Goal: Transaction & Acquisition: Purchase product/service

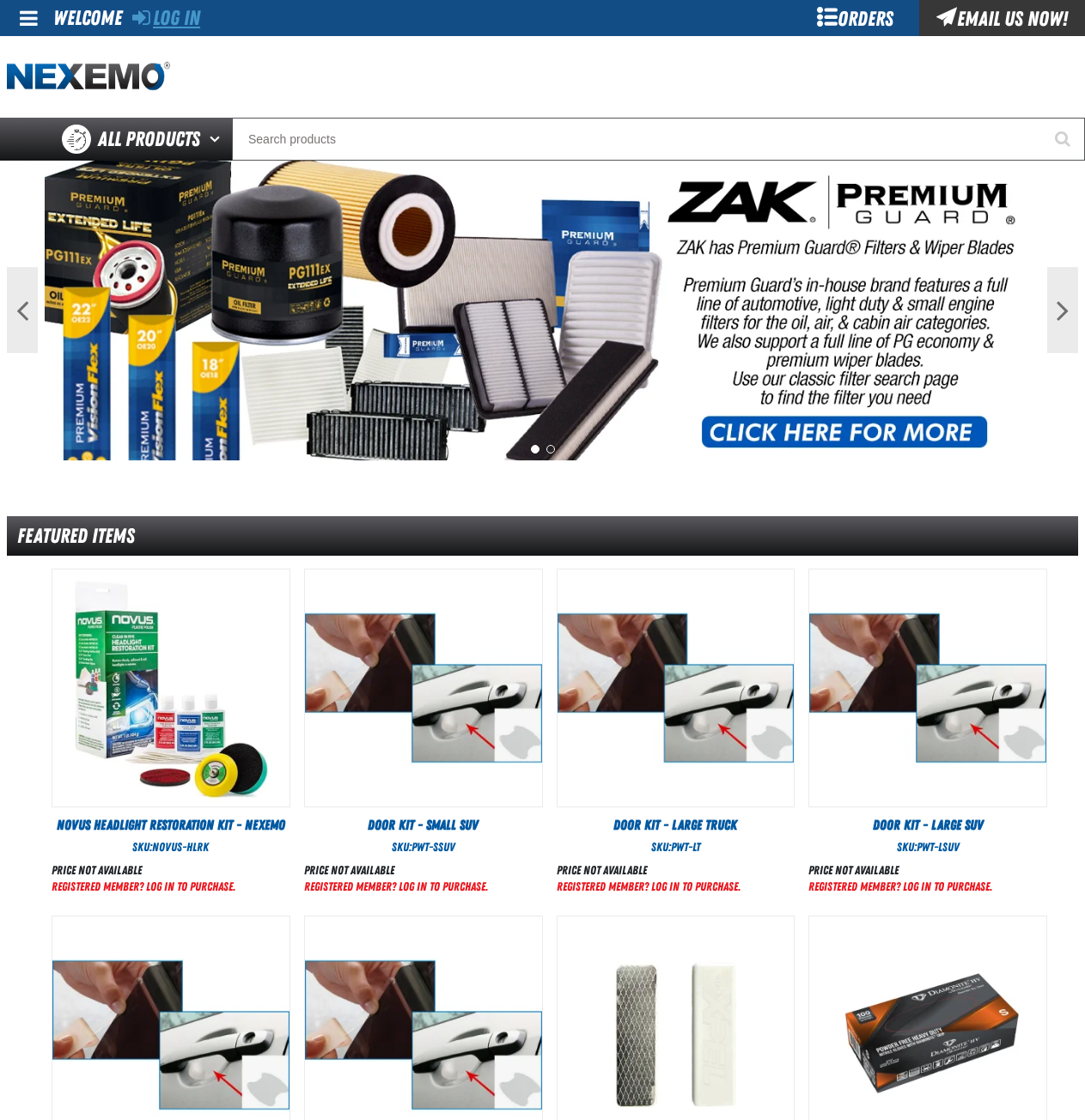
click at [175, 23] on link "Log In" at bounding box center [166, 18] width 68 height 24
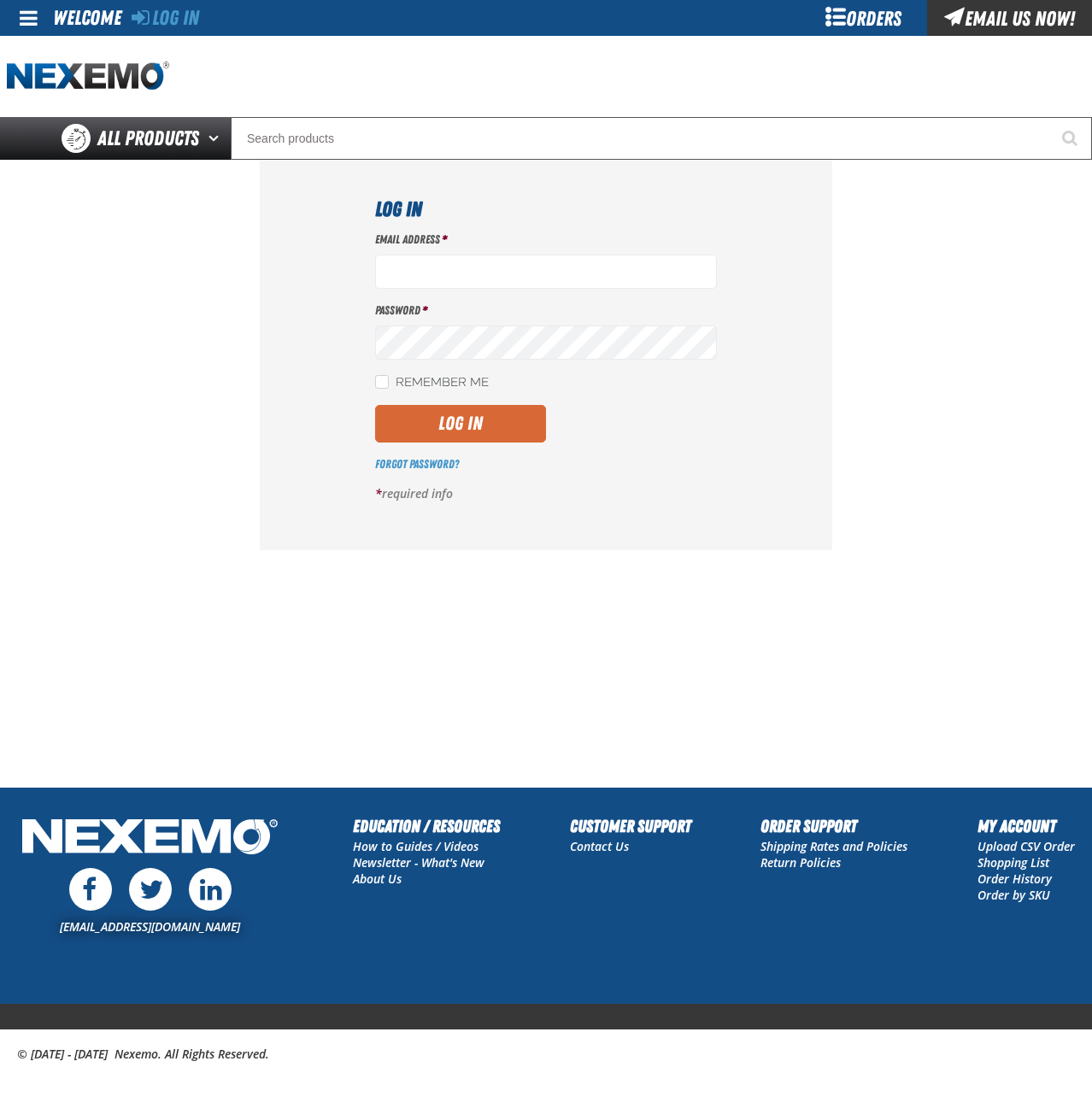
type input "[EMAIL_ADDRESS][DOMAIN_NAME]"
click at [452, 423] on button "Log In" at bounding box center [460, 423] width 171 height 38
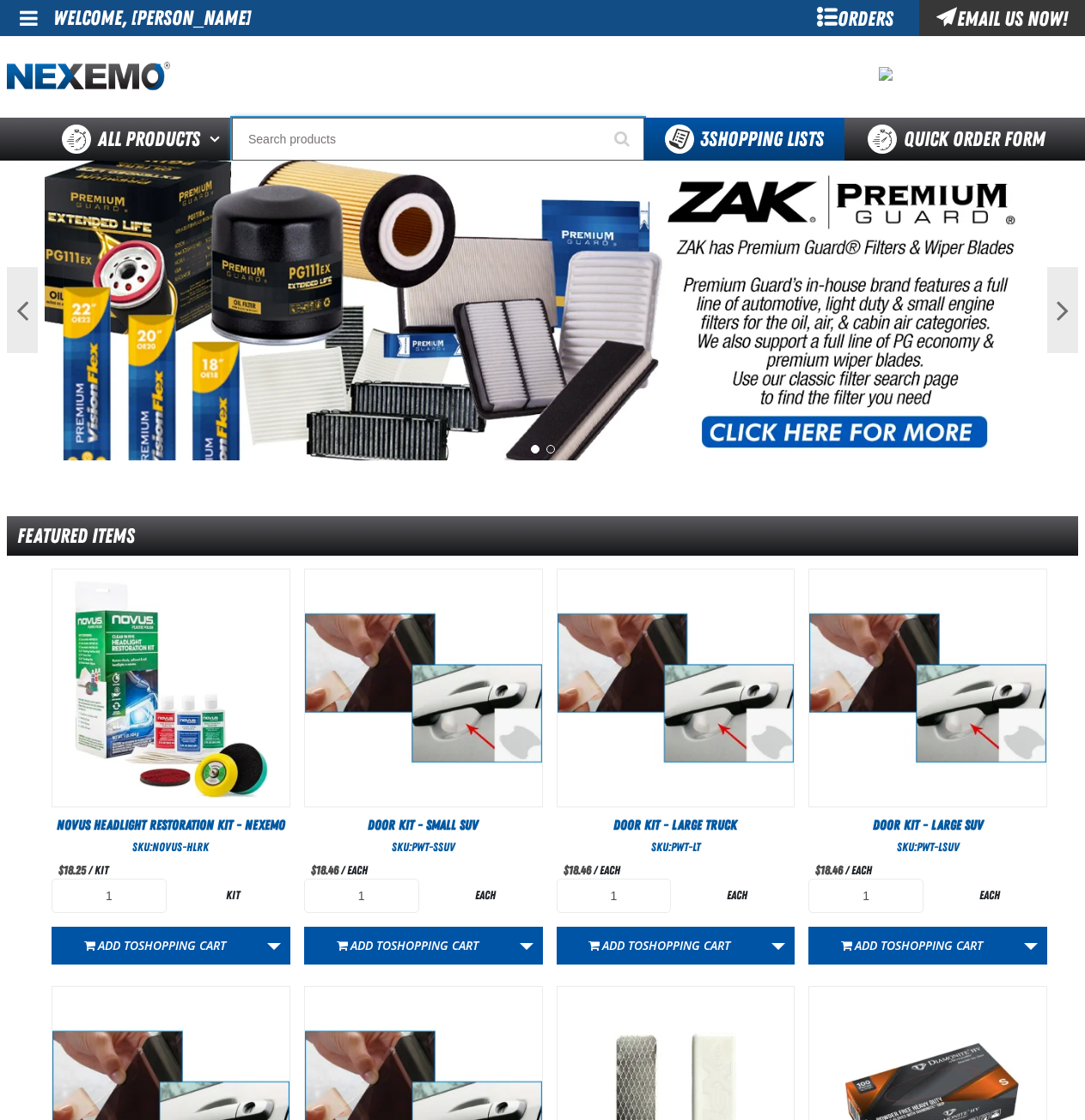
click at [448, 149] on input "Search" at bounding box center [438, 139] width 413 height 43
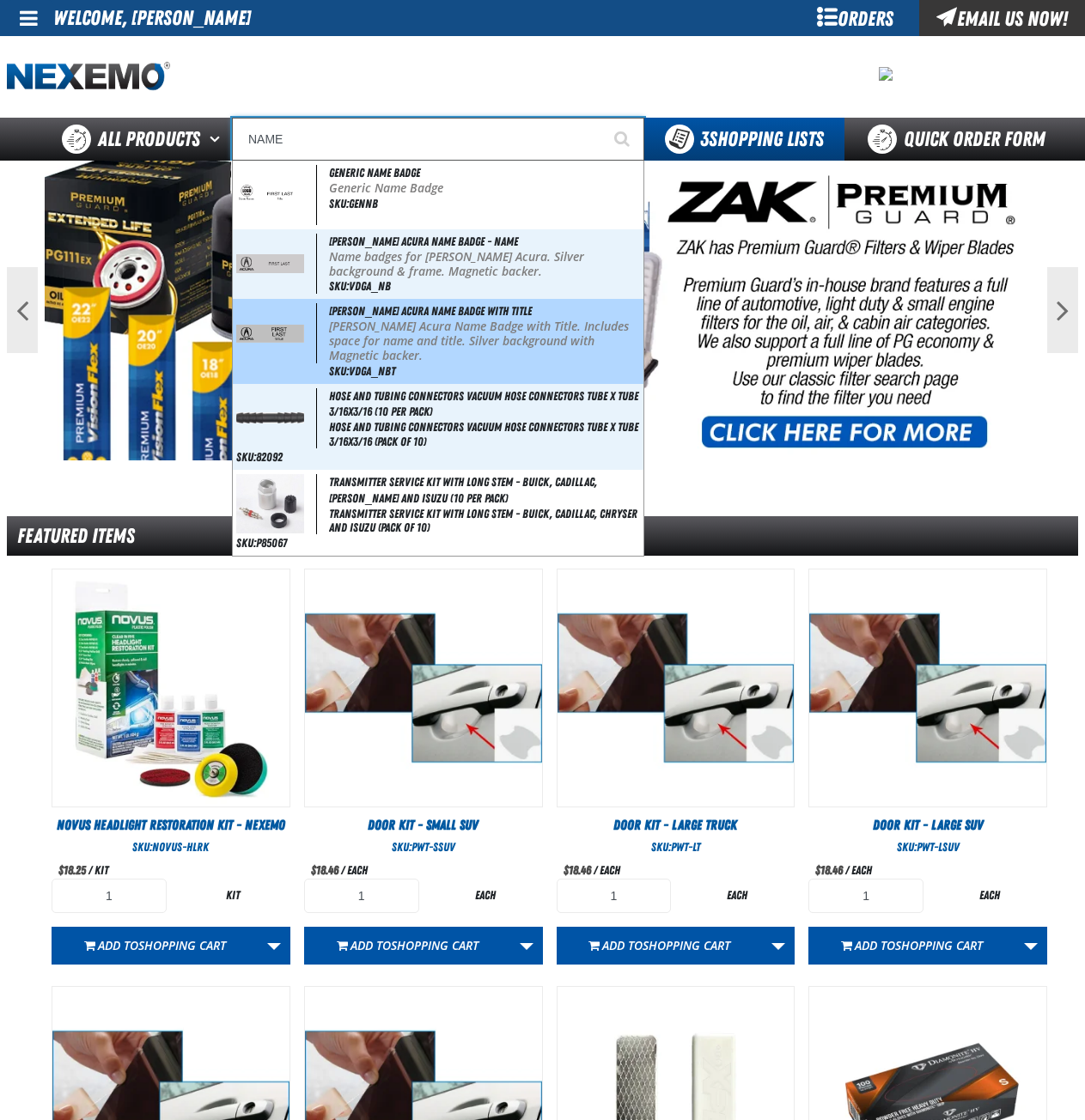
click at [456, 335] on p "[PERSON_NAME] Acura Name Badge with Title. Includes space for name and title. S…" at bounding box center [484, 341] width 311 height 43
type input "[PERSON_NAME] Acura Name Badge with Title"
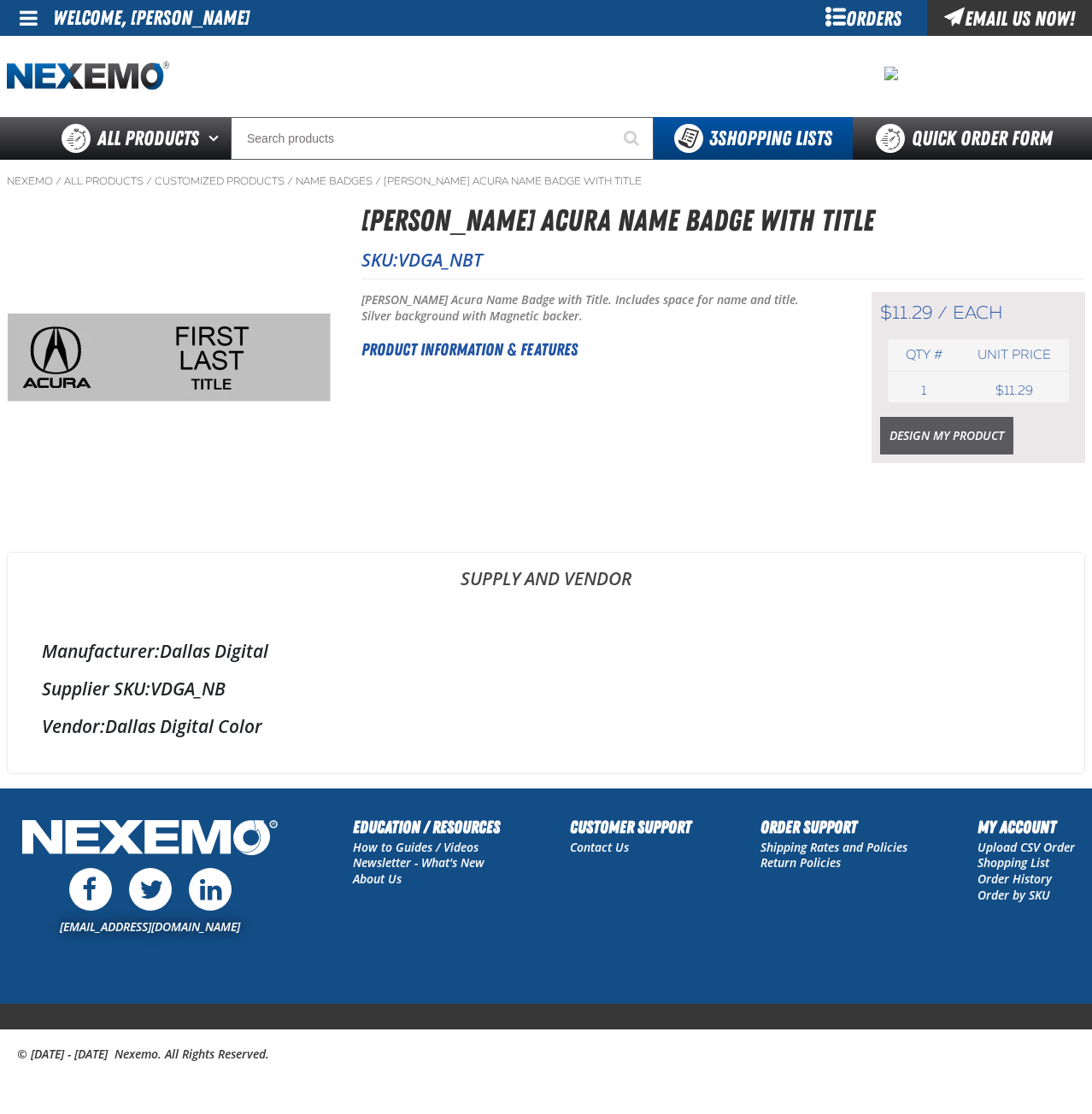
click at [932, 441] on link "Design My Product" at bounding box center [947, 436] width 134 height 38
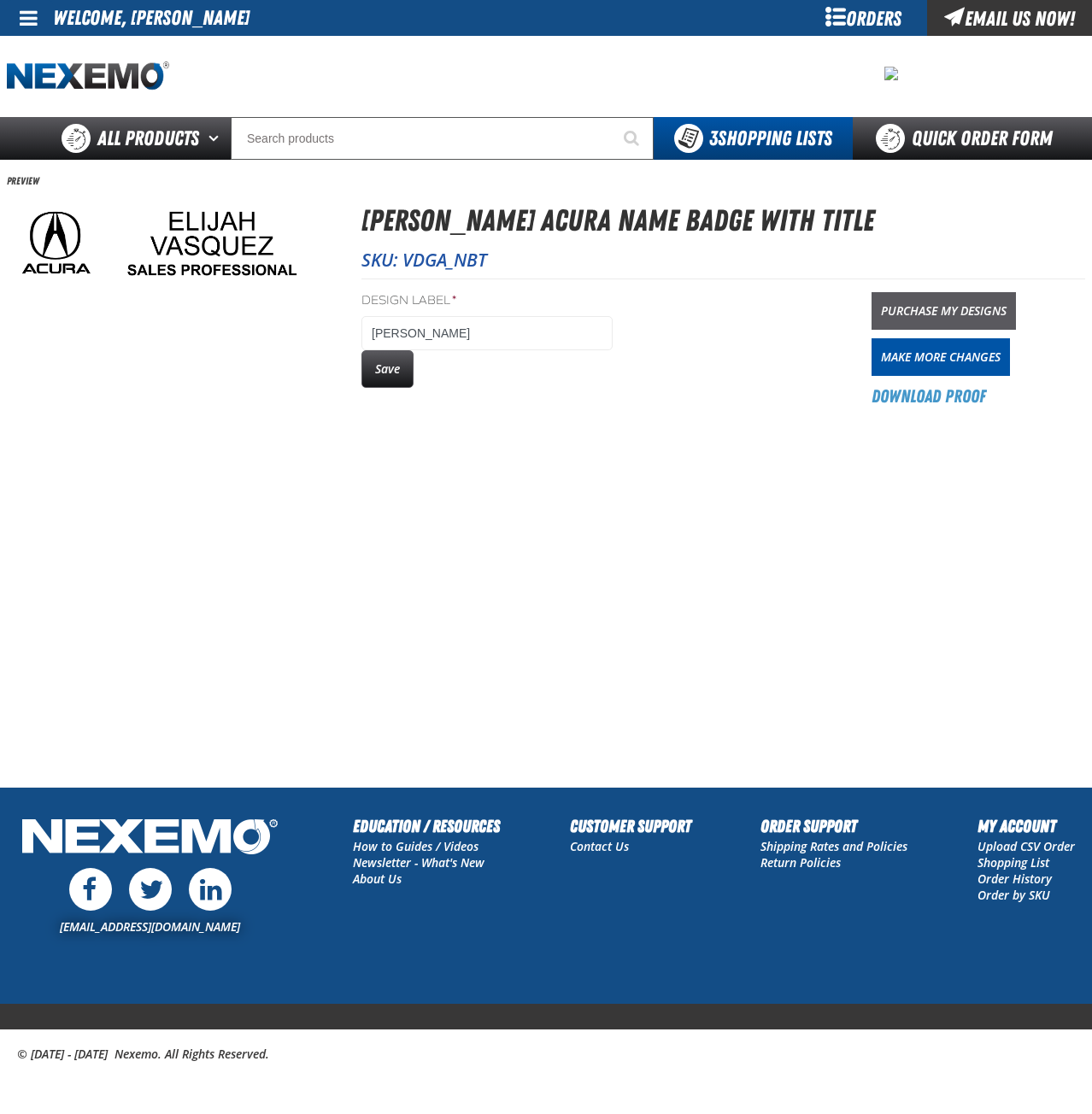
click at [942, 307] on link "Purchase My Designs" at bounding box center [944, 311] width 144 height 38
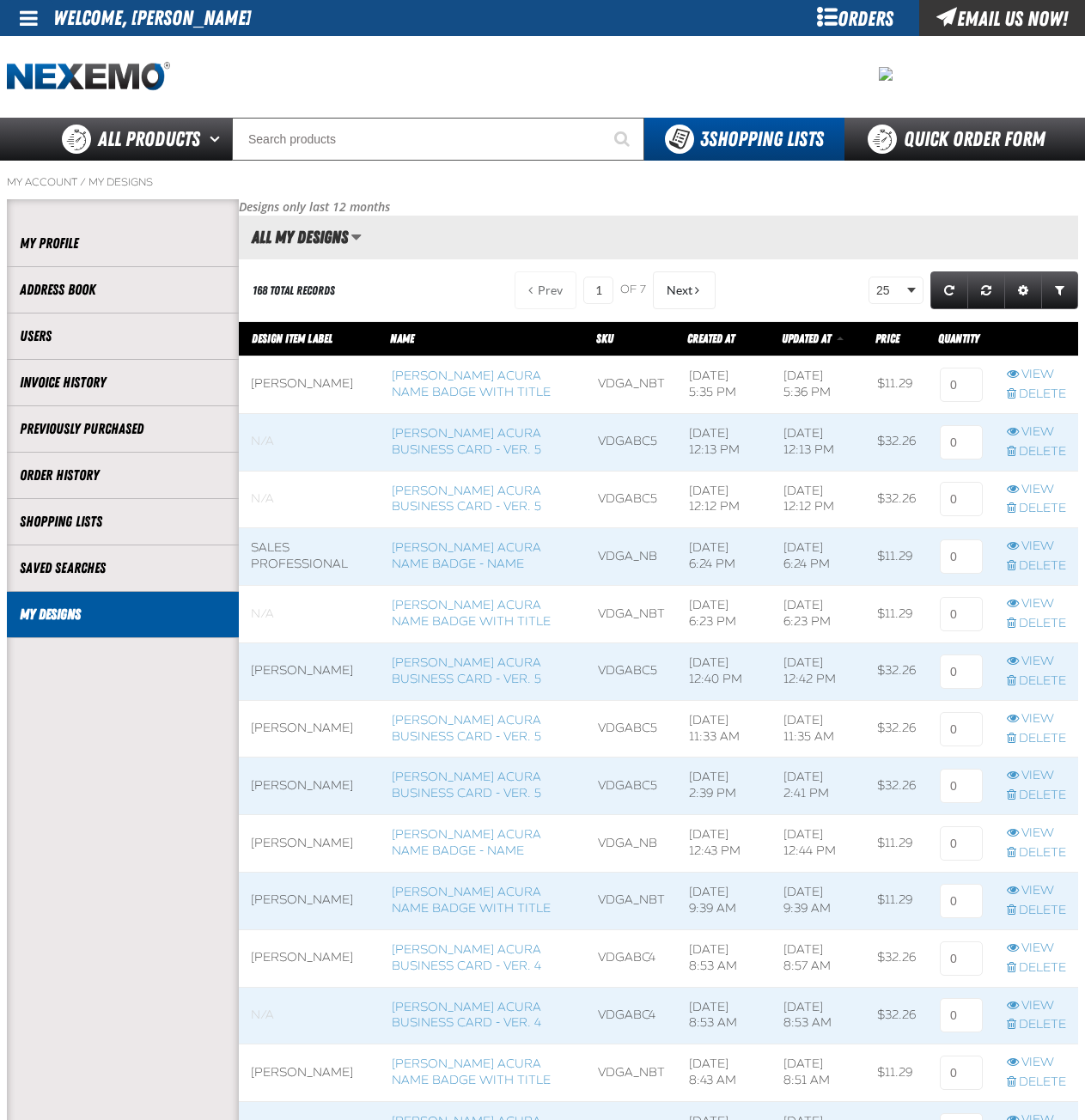
scroll to position [1, 1]
click at [969, 376] on input at bounding box center [962, 384] width 43 height 34
type input "0"
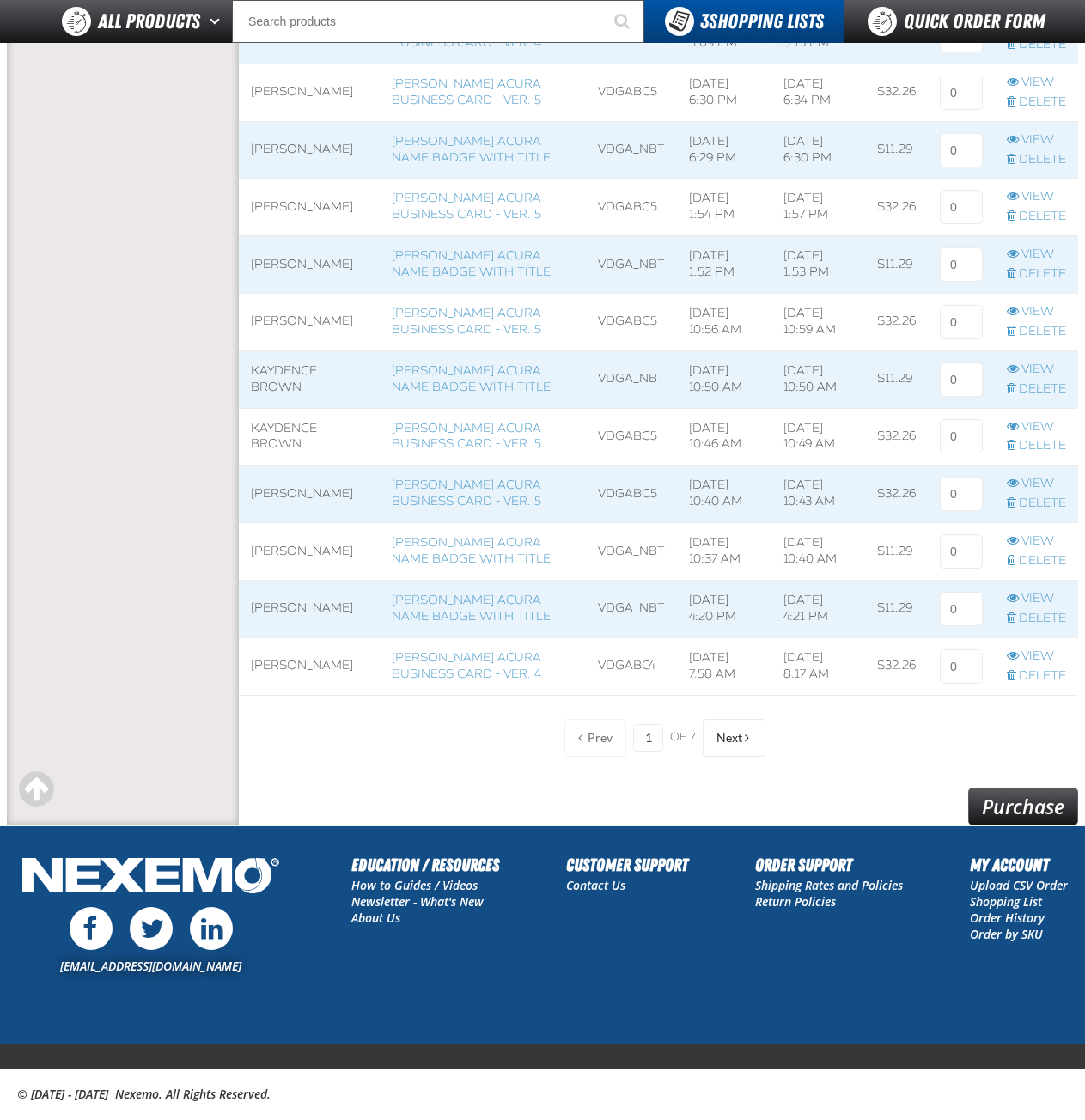
scroll to position [1086, 0]
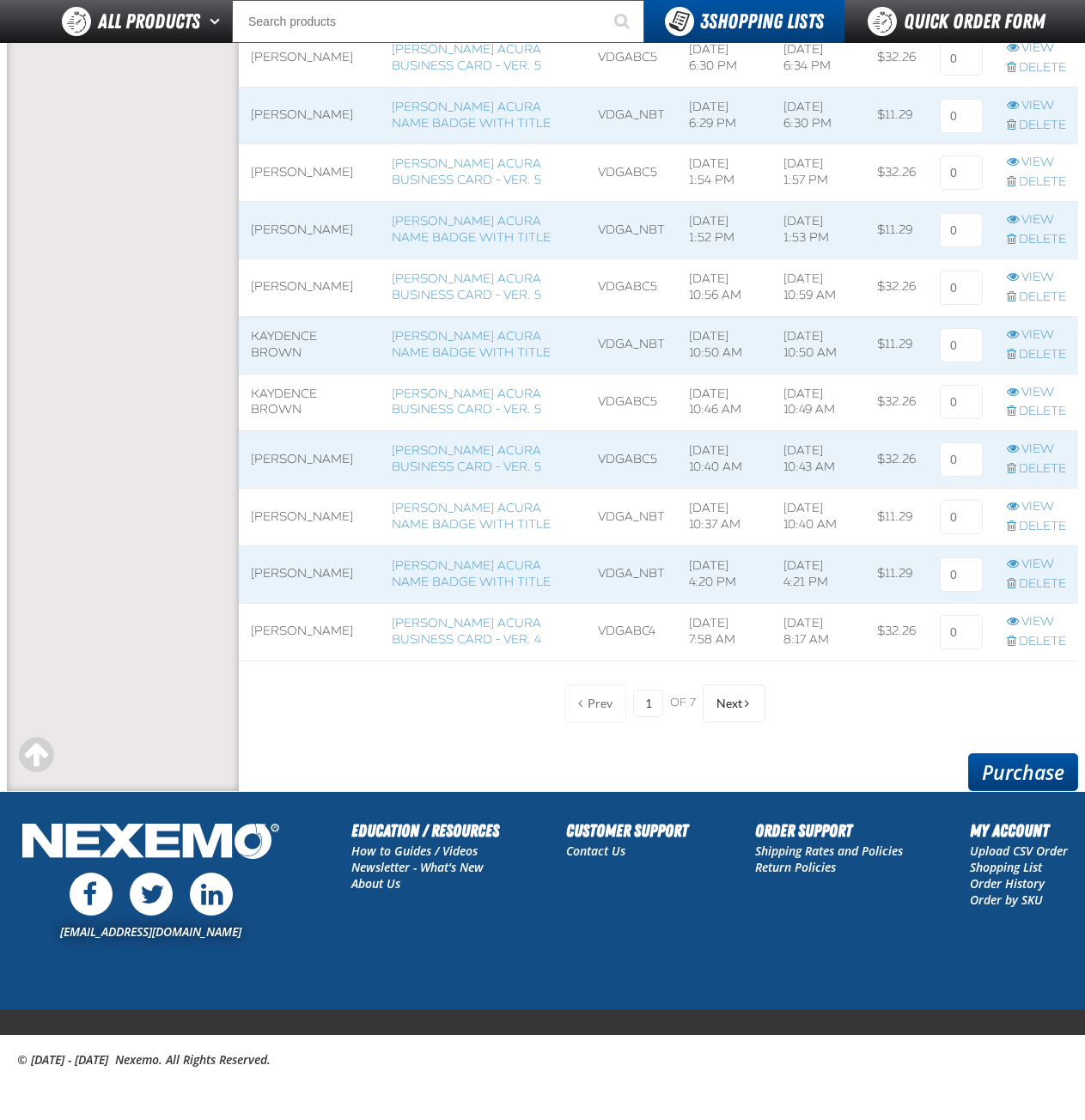
type input "2"
click at [1004, 767] on link "Purchase" at bounding box center [1023, 771] width 110 height 38
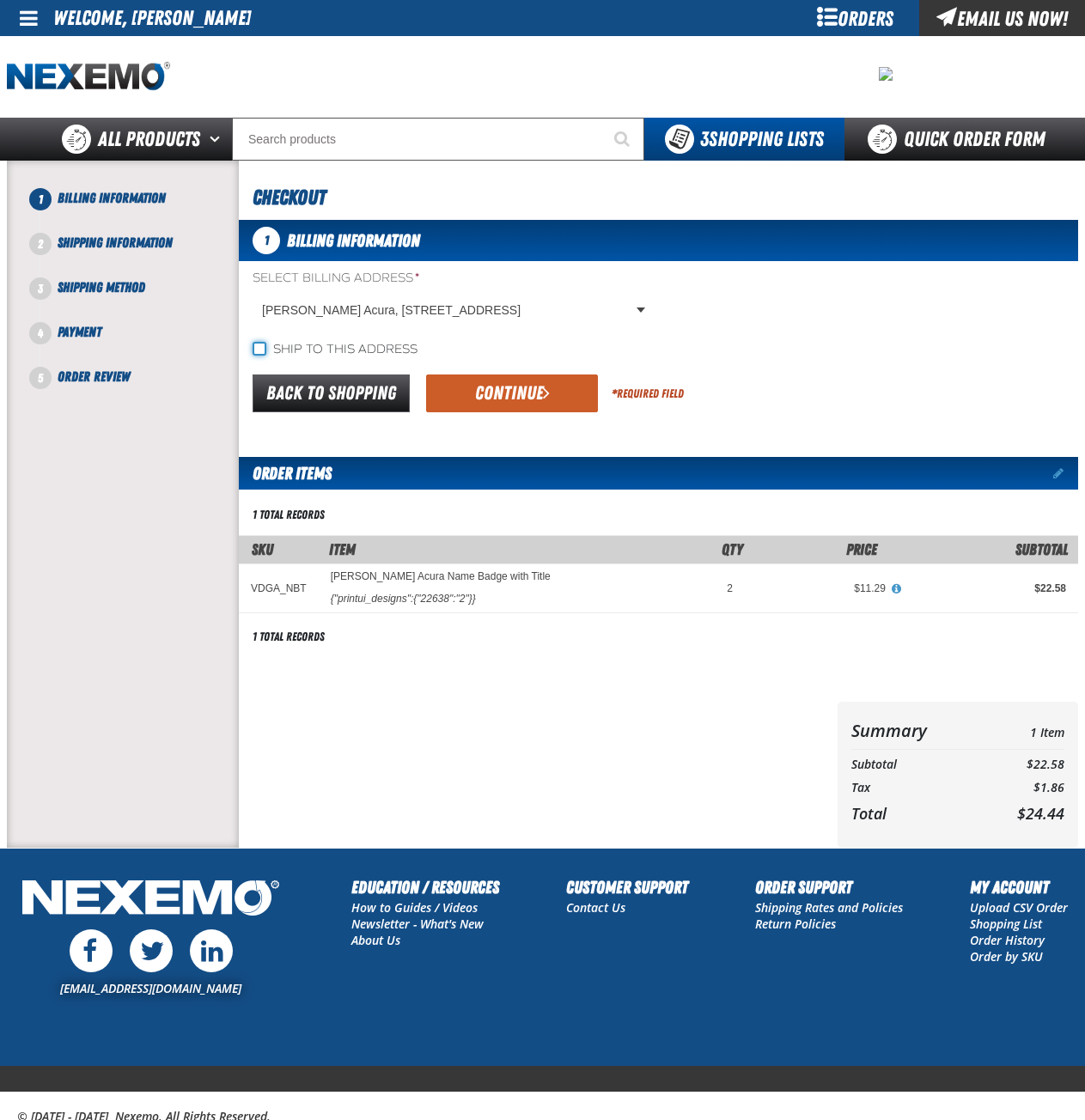
click at [263, 351] on input "Ship to this address" at bounding box center [260, 349] width 14 height 14
checkbox input "true"
click at [526, 392] on button "Continue" at bounding box center [512, 393] width 172 height 38
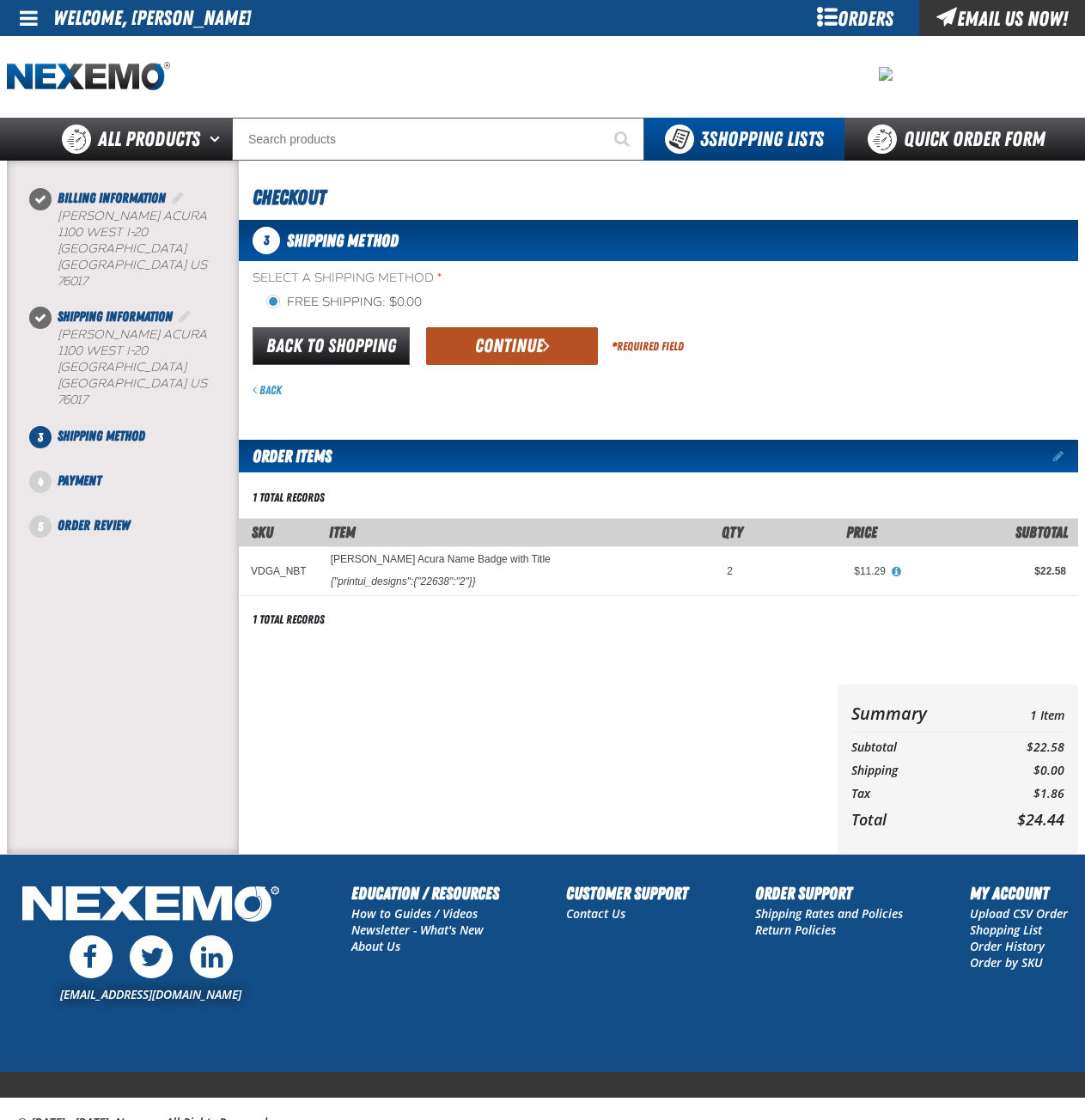
click at [529, 351] on button "Continue" at bounding box center [512, 346] width 172 height 38
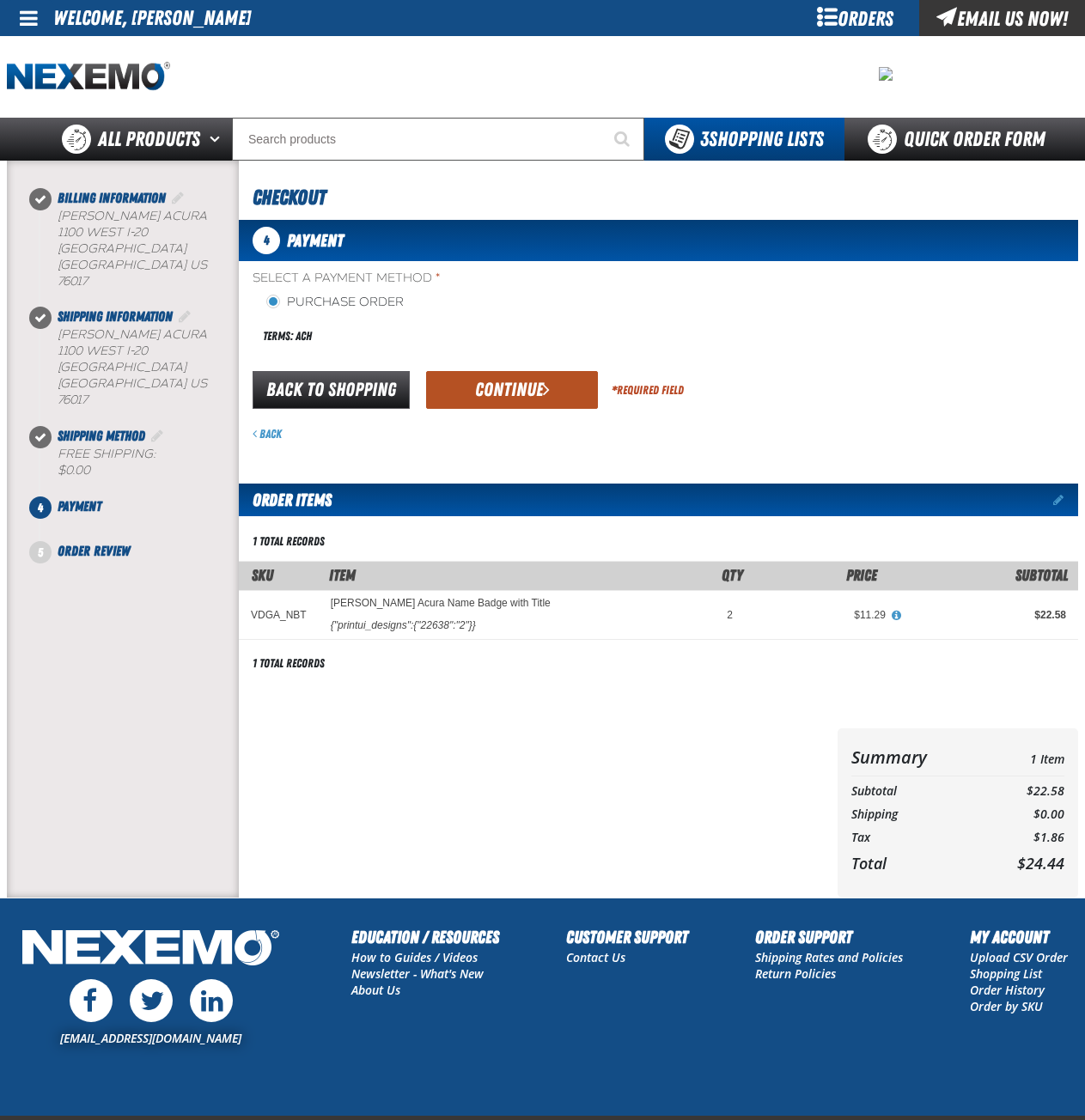
click at [521, 384] on button "Continue" at bounding box center [512, 390] width 172 height 38
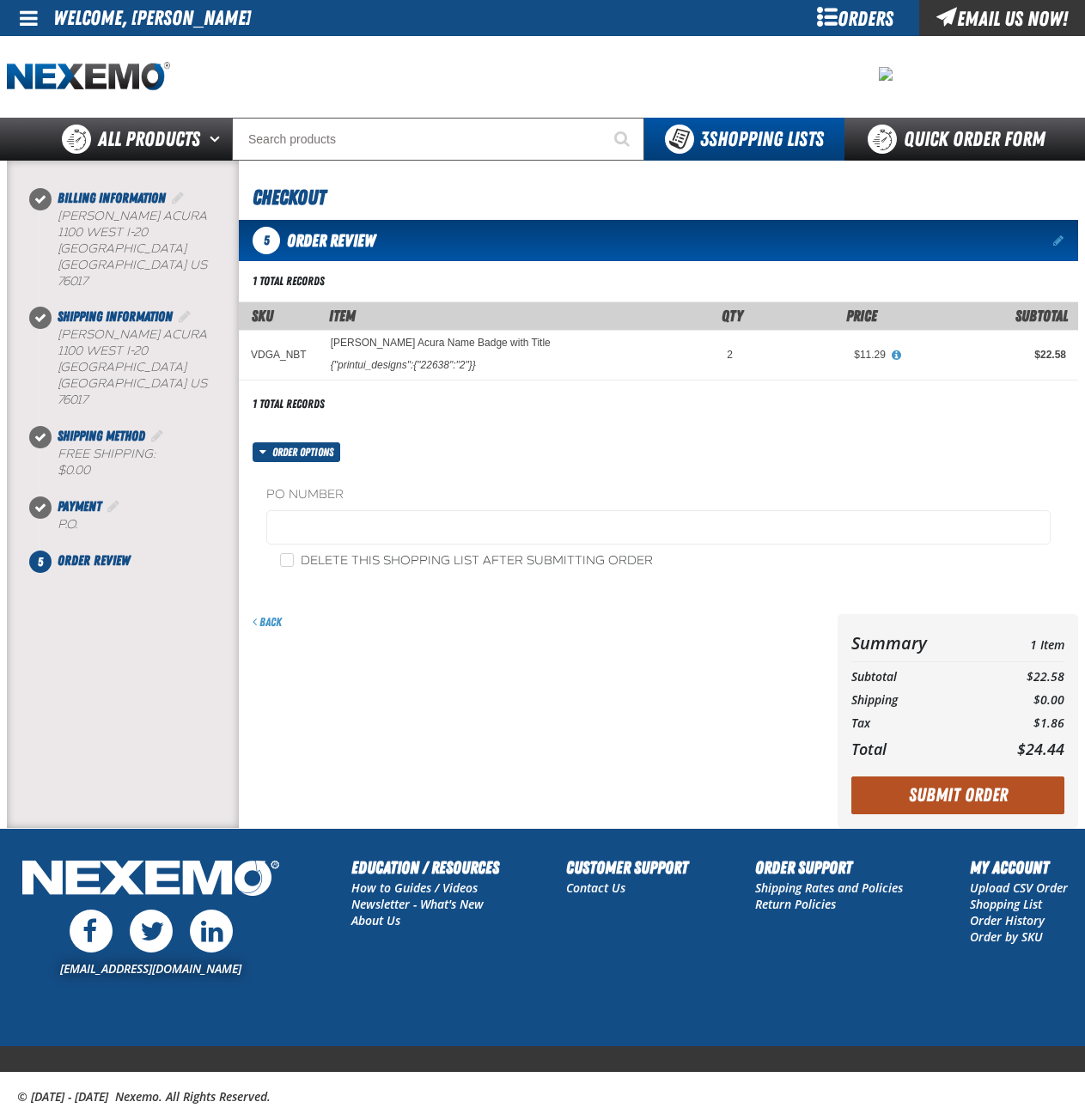
click at [959, 798] on button "Submit Order" at bounding box center [957, 795] width 213 height 38
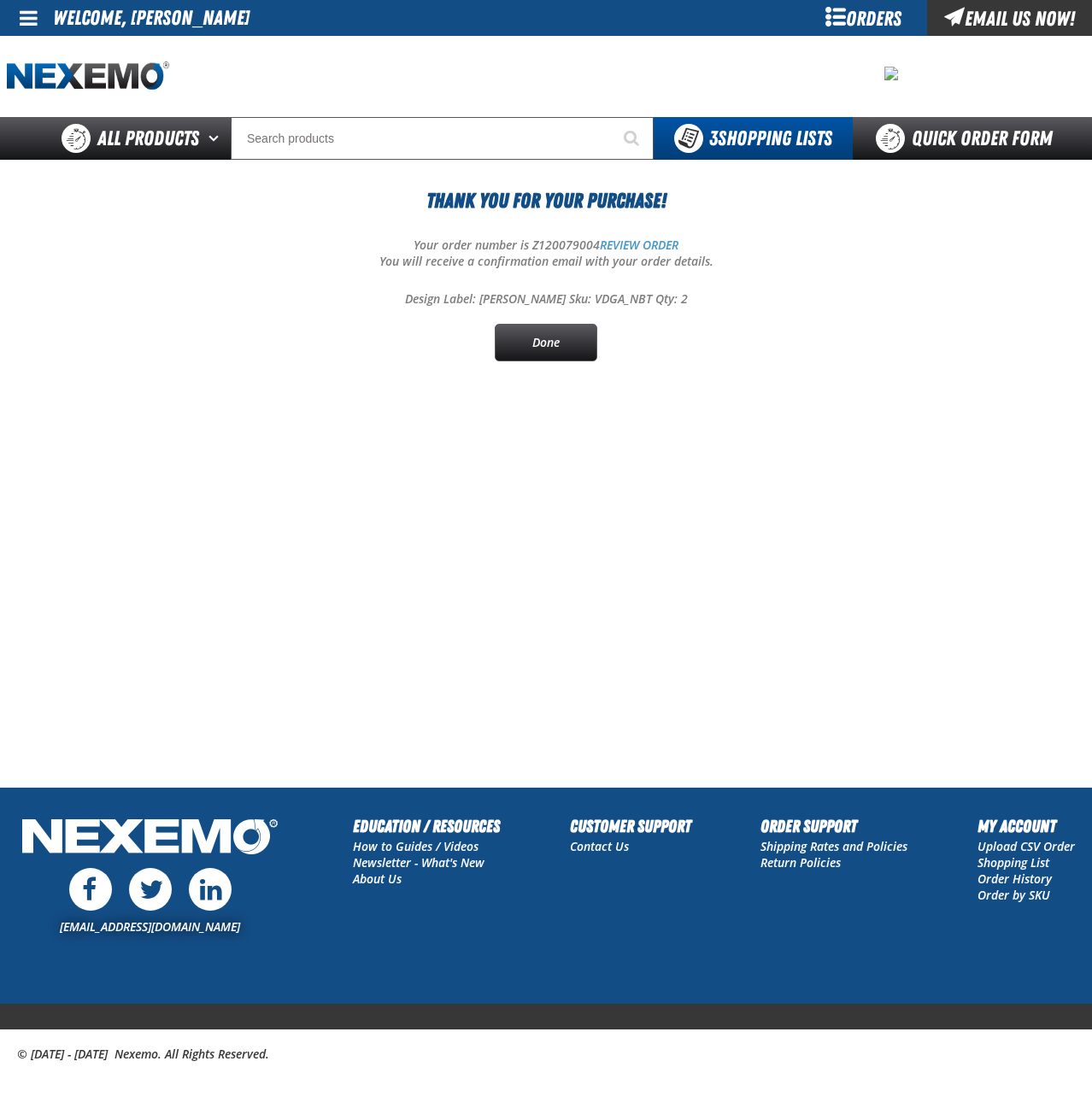
click at [867, 556] on main "Thank You For Your Purchase! Your order number is Z120079004 REVIEW ORDER You w…" at bounding box center [546, 473] width 1092 height 627
click at [543, 346] on link "Done" at bounding box center [545, 342] width 102 height 38
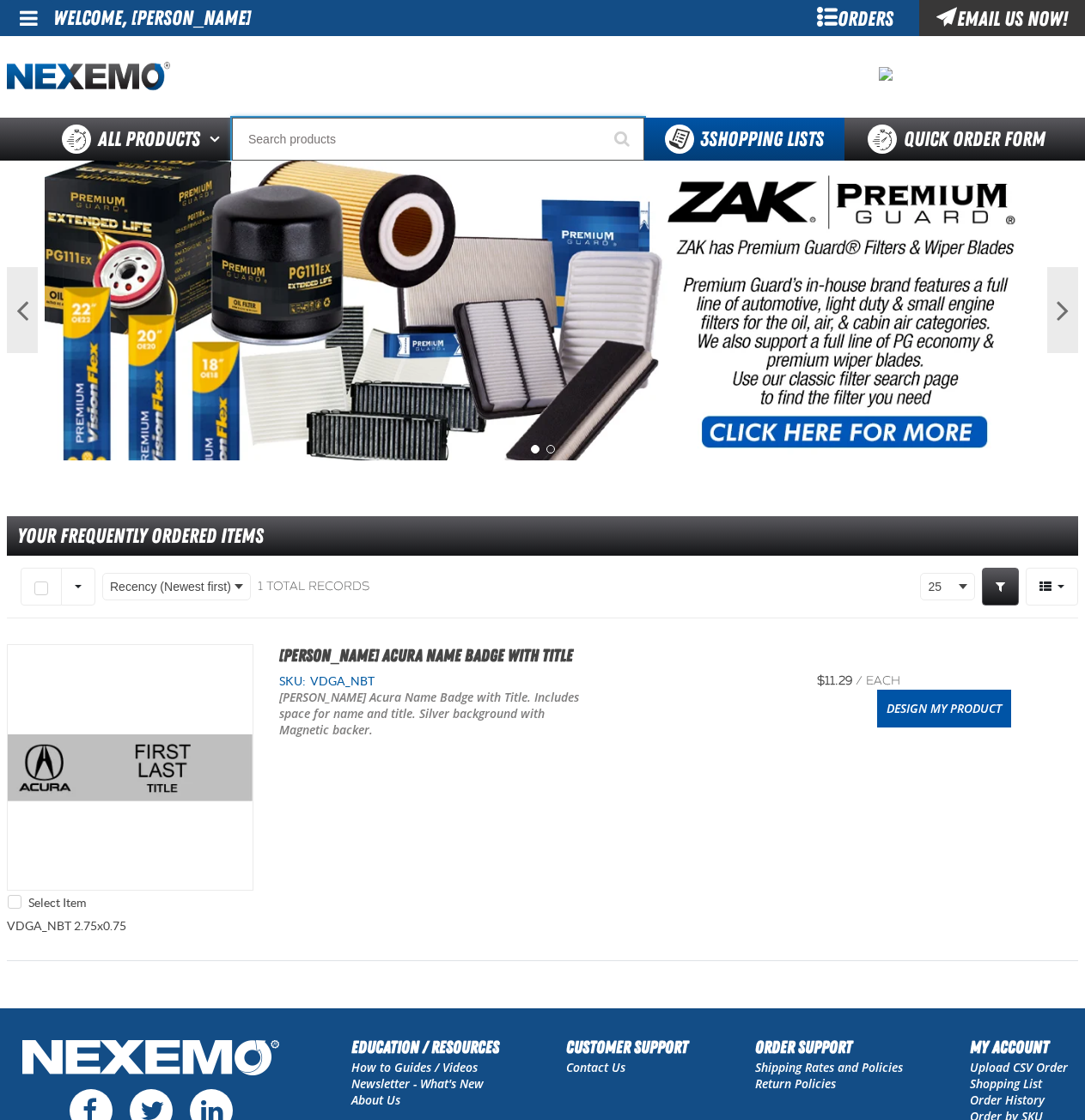
click at [371, 144] on input "Search" at bounding box center [438, 139] width 413 height 43
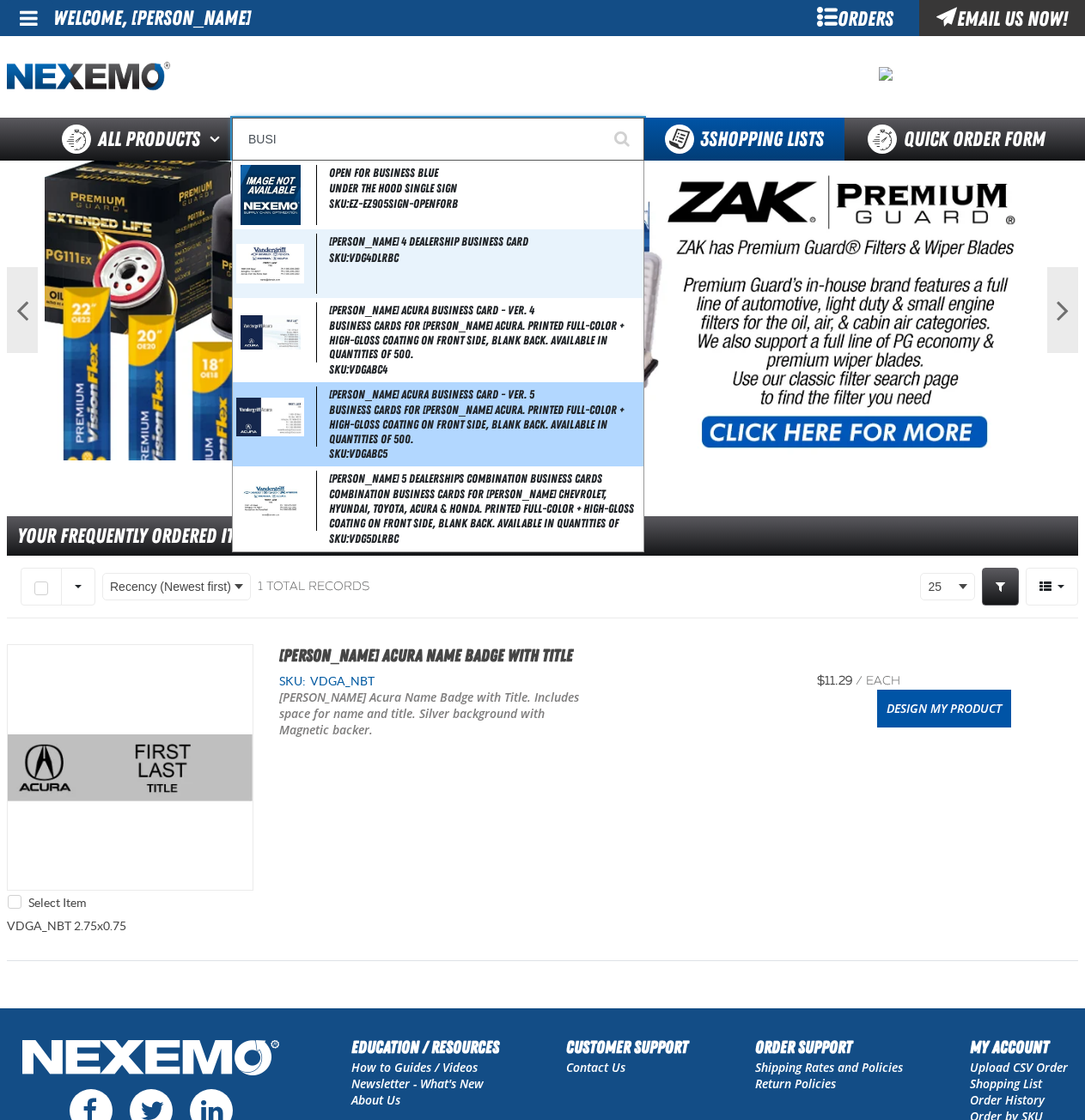
click at [482, 413] on span "Business Cards for [PERSON_NAME] Acura. Printed full-color + high-gloss coating…" at bounding box center [484, 424] width 311 height 43
type input "[PERSON_NAME] Acura Business Card - Ver. 5"
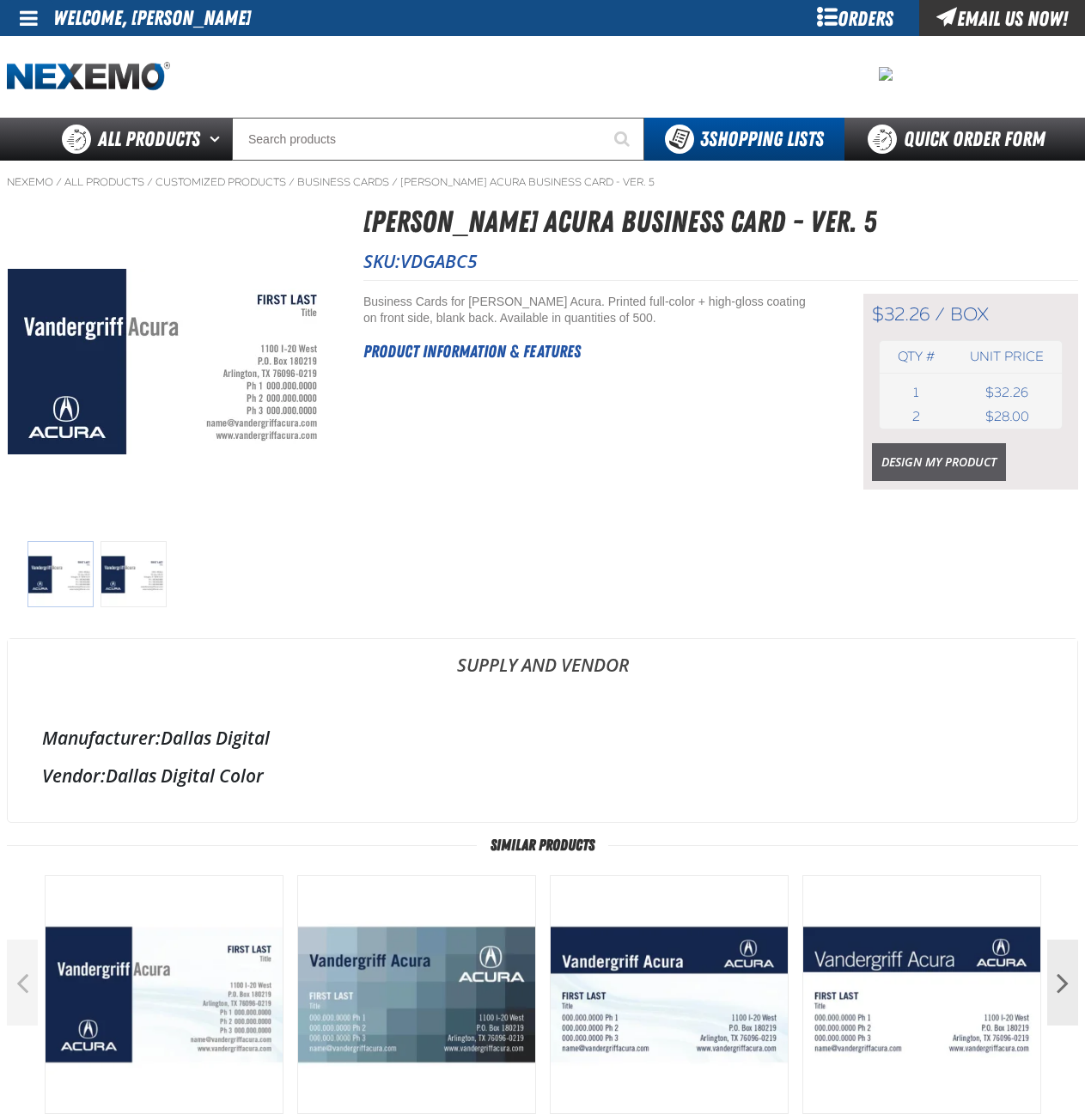
click at [926, 455] on link "Design My Product" at bounding box center [938, 462] width 134 height 38
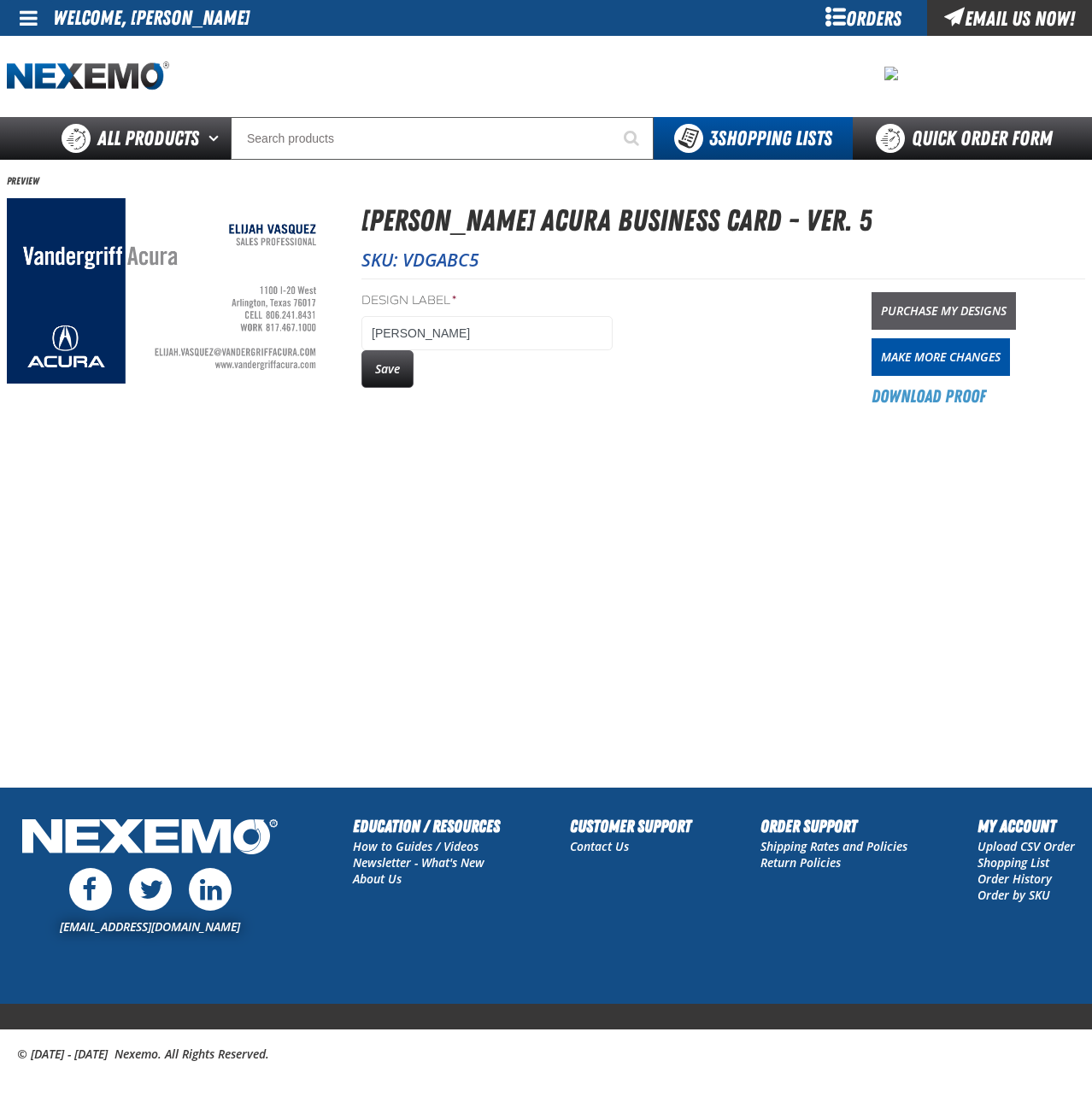
click at [926, 305] on link "Purchase My Designs" at bounding box center [944, 311] width 144 height 38
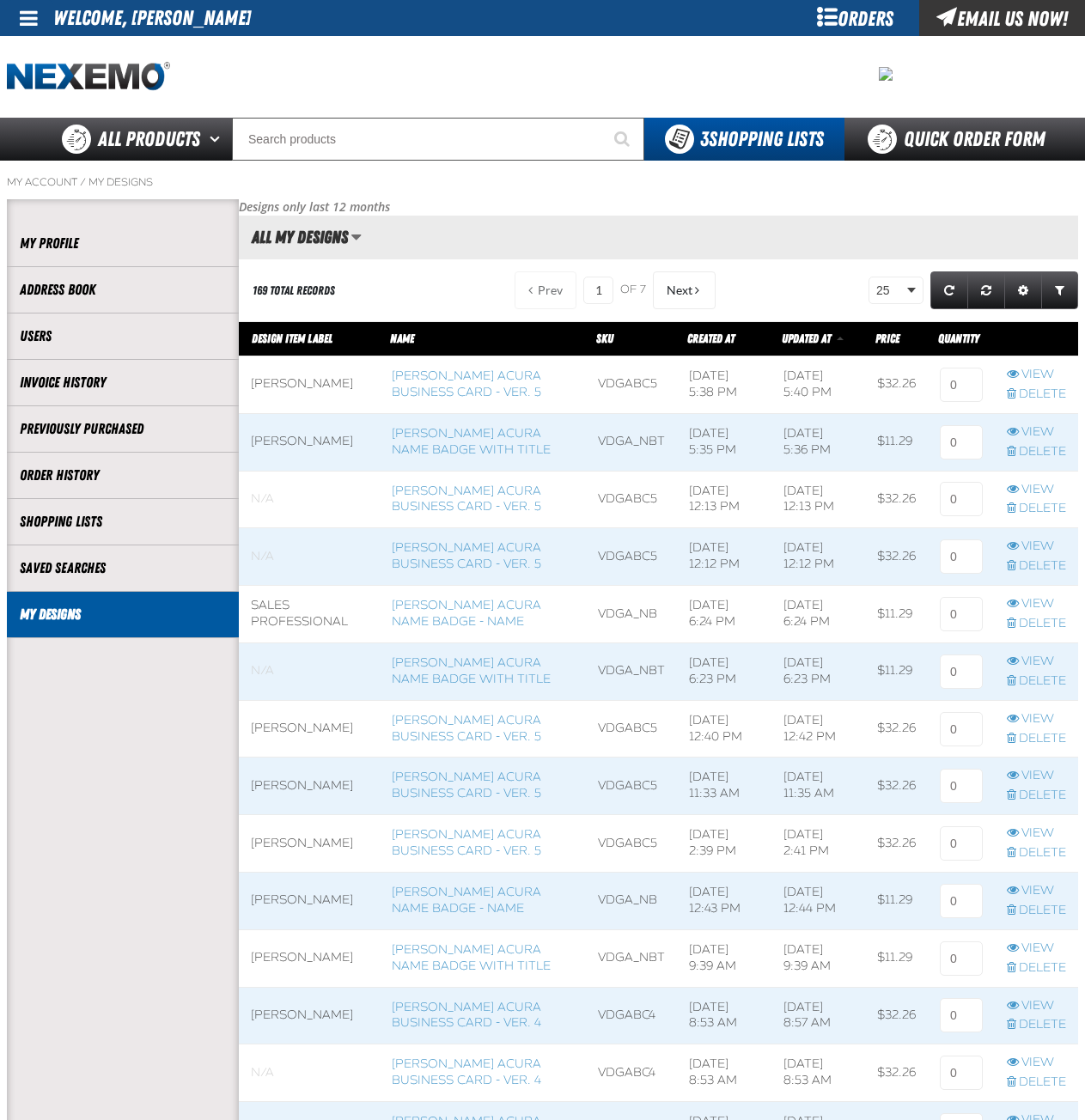
scroll to position [1, 1]
click at [955, 375] on input at bounding box center [962, 384] width 43 height 34
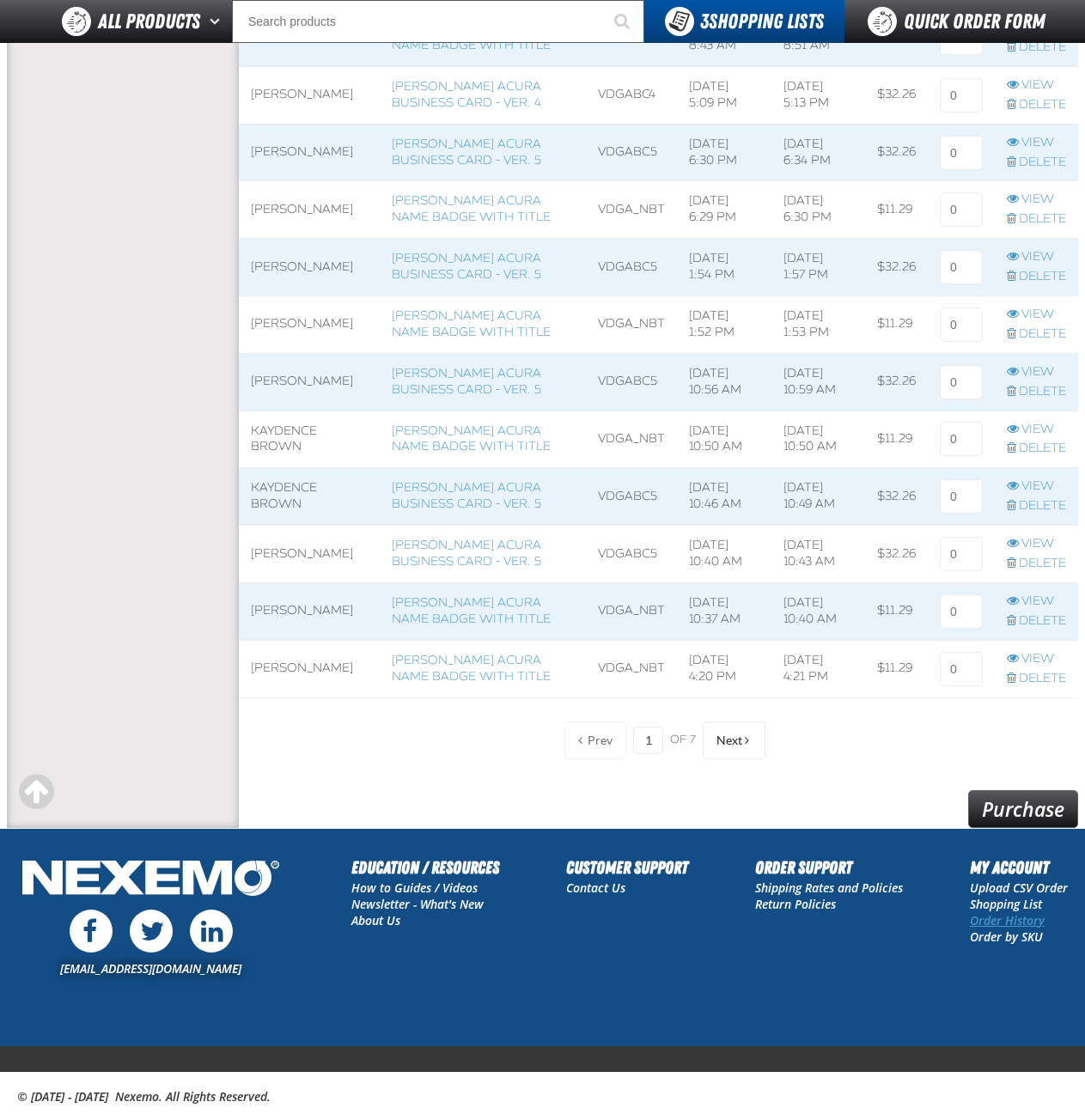
scroll to position [1086, 0]
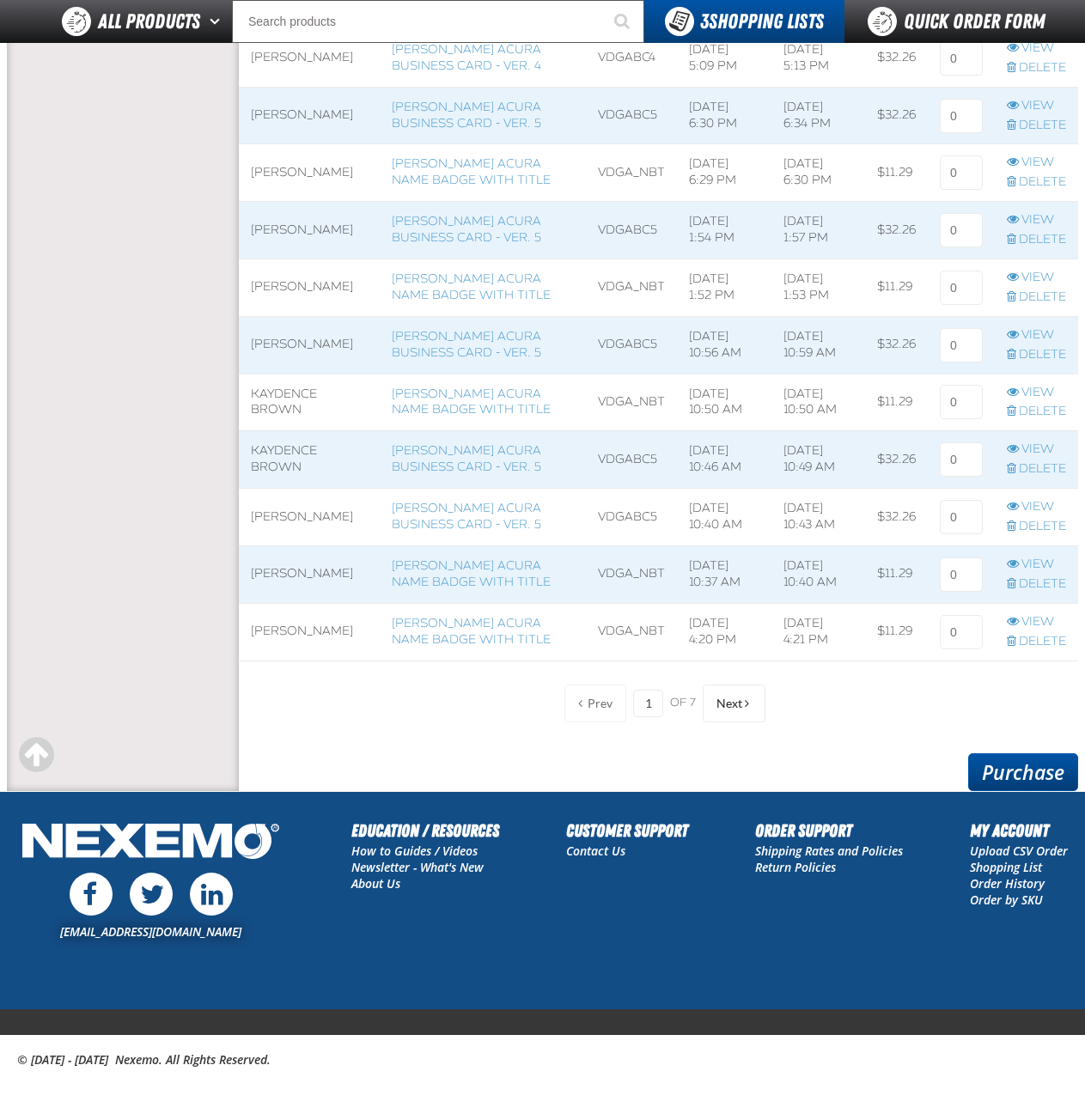
type input "1"
click at [999, 773] on link "Purchase" at bounding box center [1023, 771] width 110 height 38
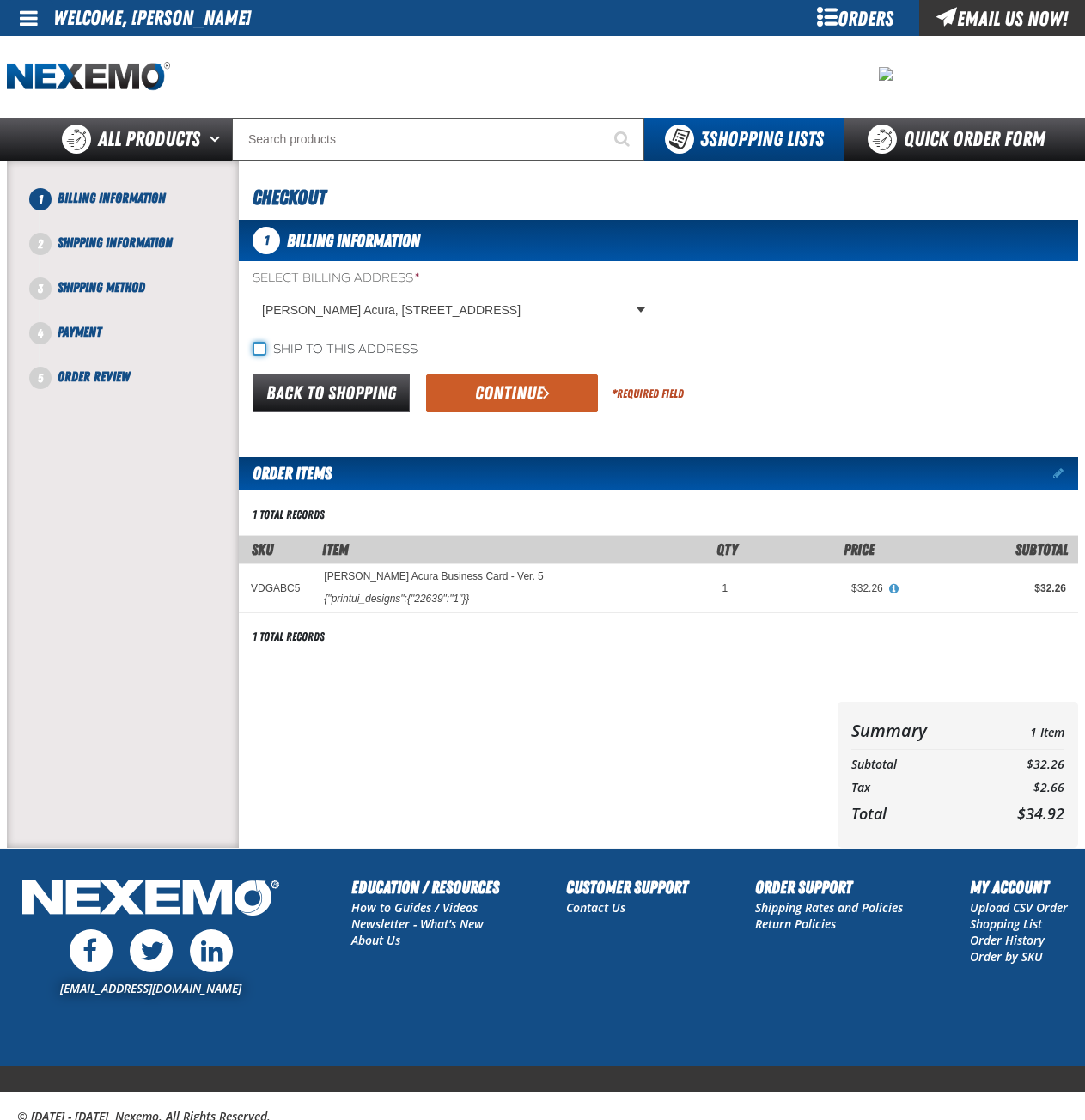
click at [262, 348] on input "Ship to this address" at bounding box center [260, 349] width 14 height 14
checkbox input "true"
click at [509, 389] on button "Continue" at bounding box center [512, 393] width 172 height 38
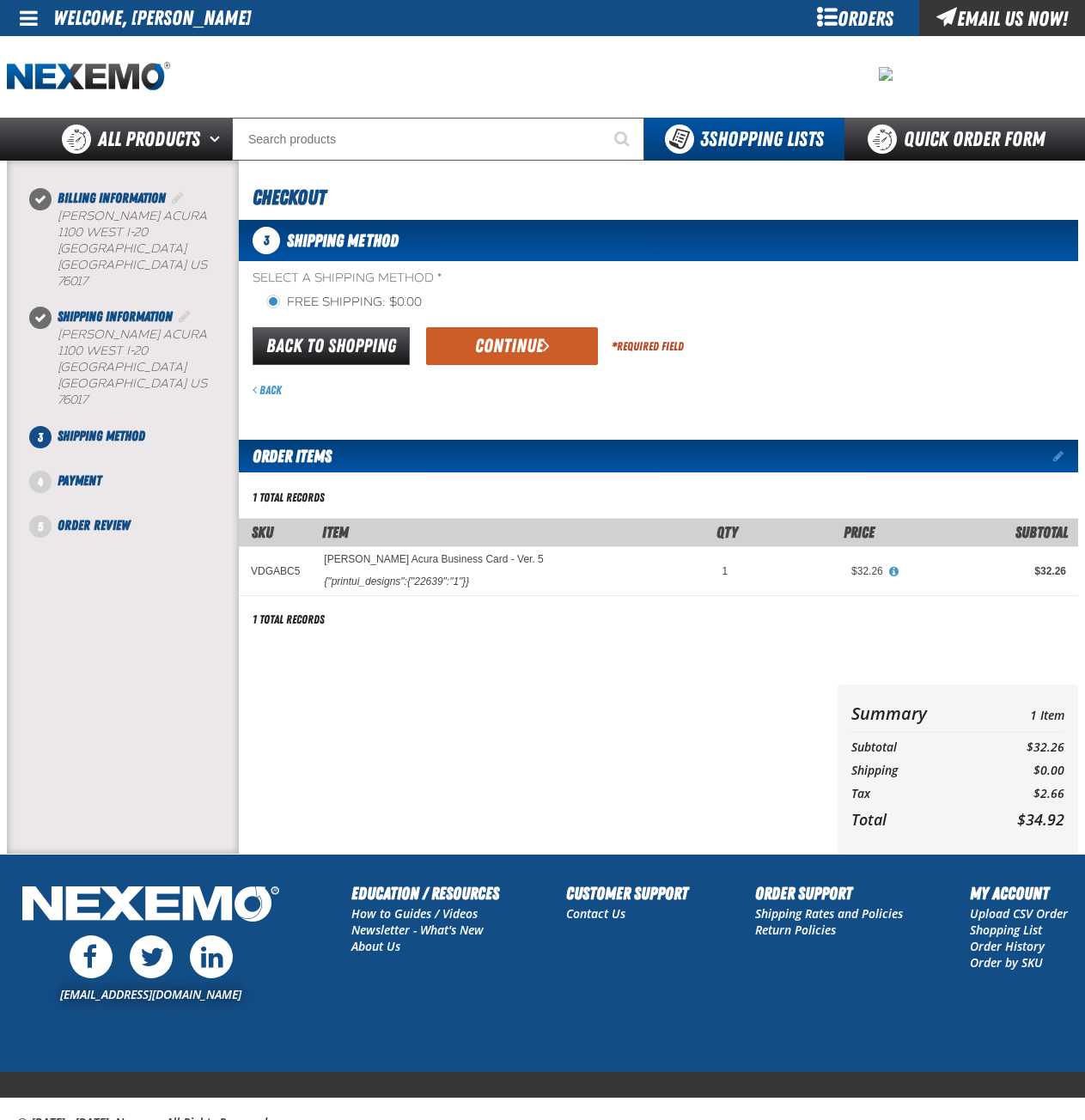
click at [524, 351] on button "Continue" at bounding box center [512, 346] width 172 height 38
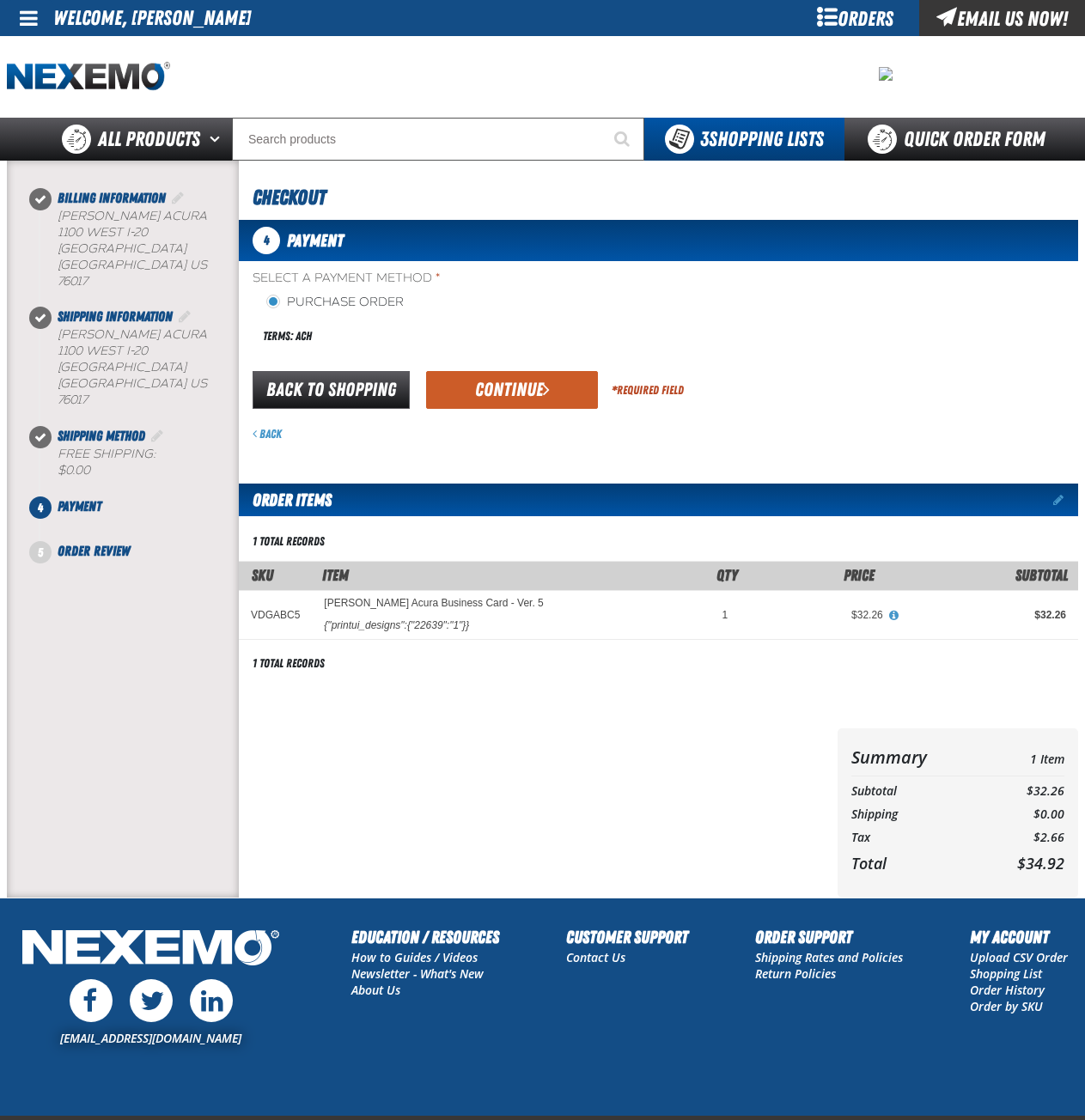
click at [518, 388] on button "Continue" at bounding box center [512, 390] width 172 height 38
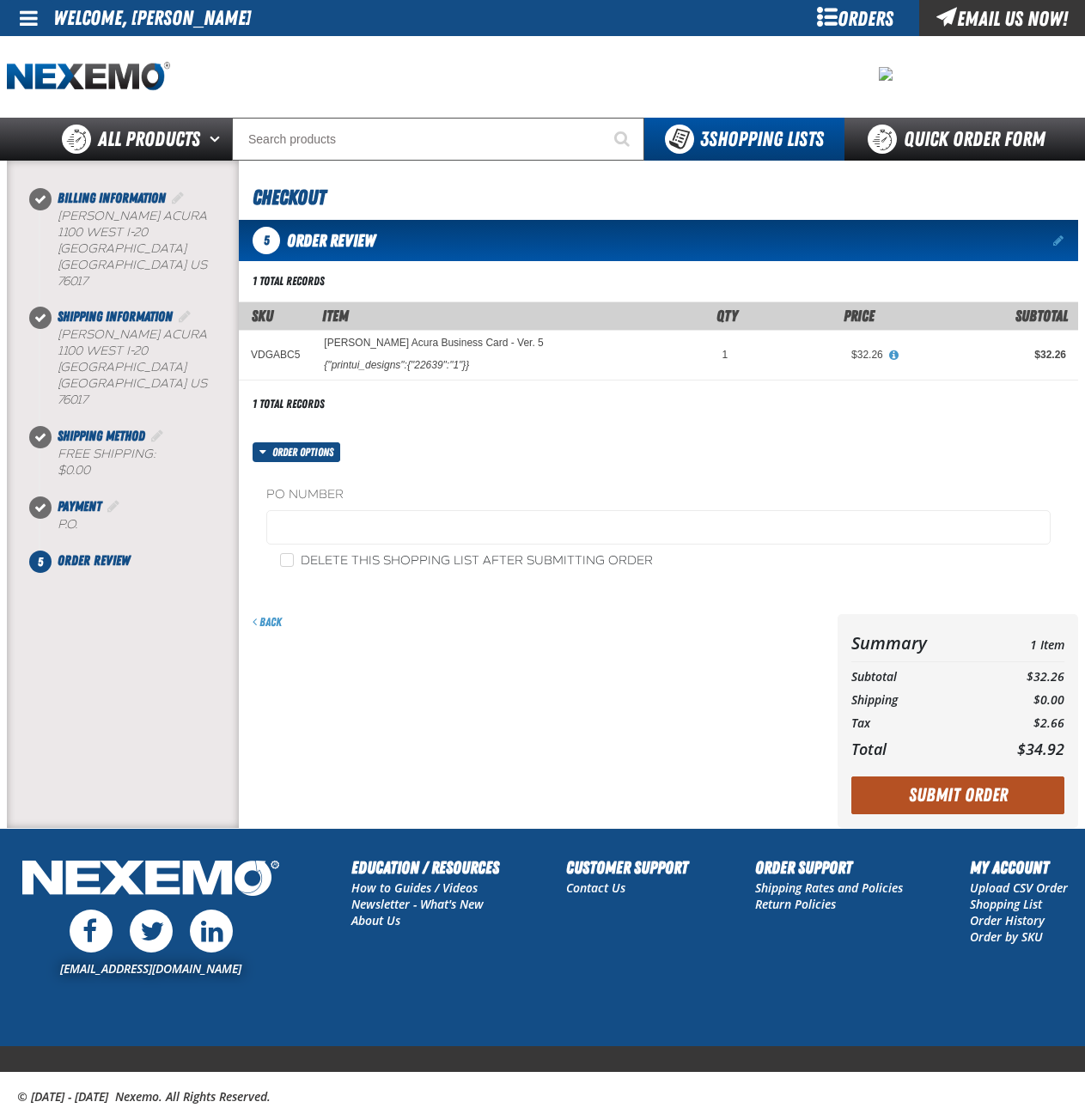
click at [998, 802] on button "Submit Order" at bounding box center [957, 795] width 213 height 38
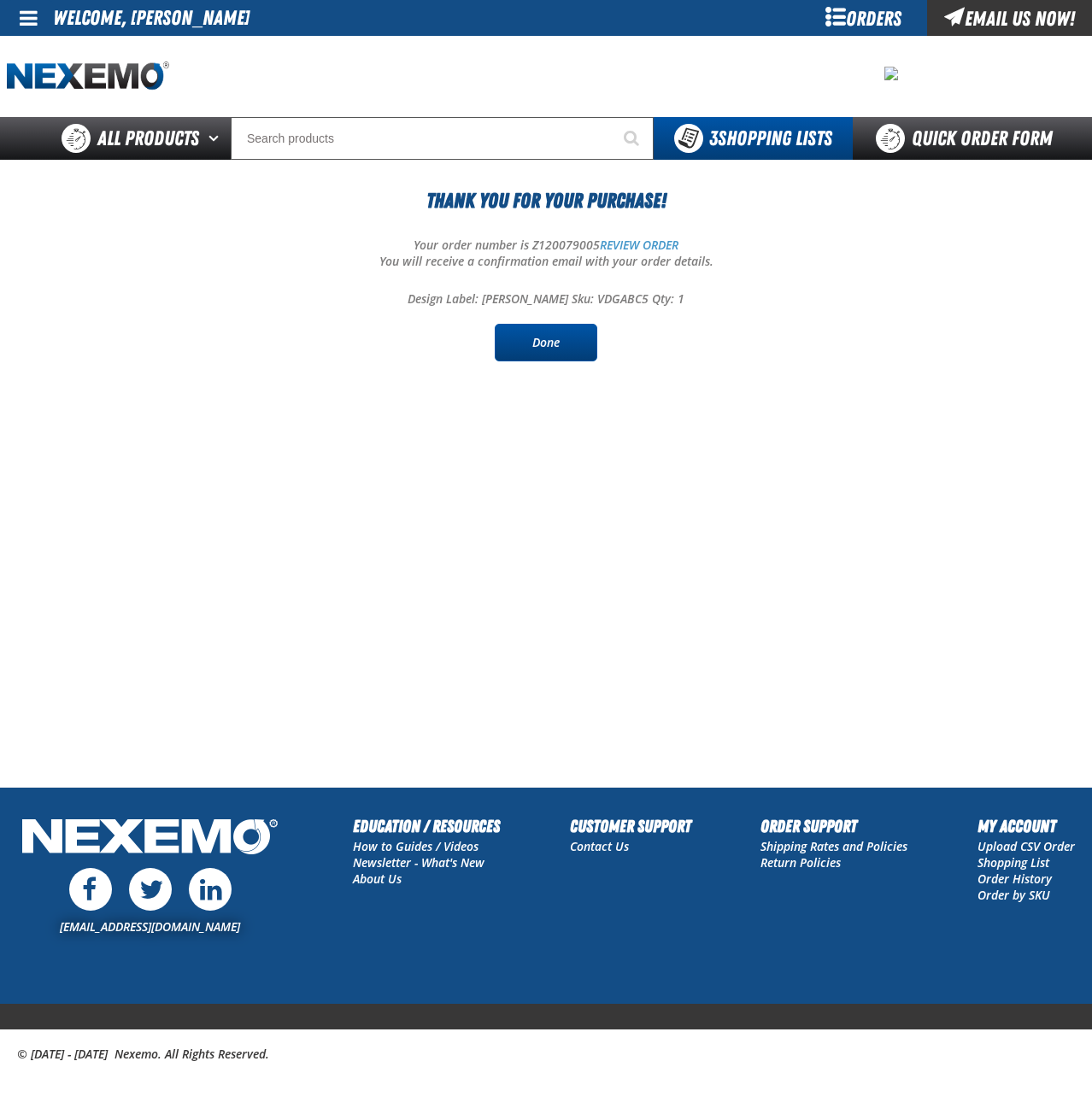
drag, startPoint x: 540, startPoint y: 355, endPoint x: 553, endPoint y: 338, distance: 21.4
click at [540, 353] on link "Done" at bounding box center [545, 342] width 102 height 38
